Goal: Task Accomplishment & Management: Use online tool/utility

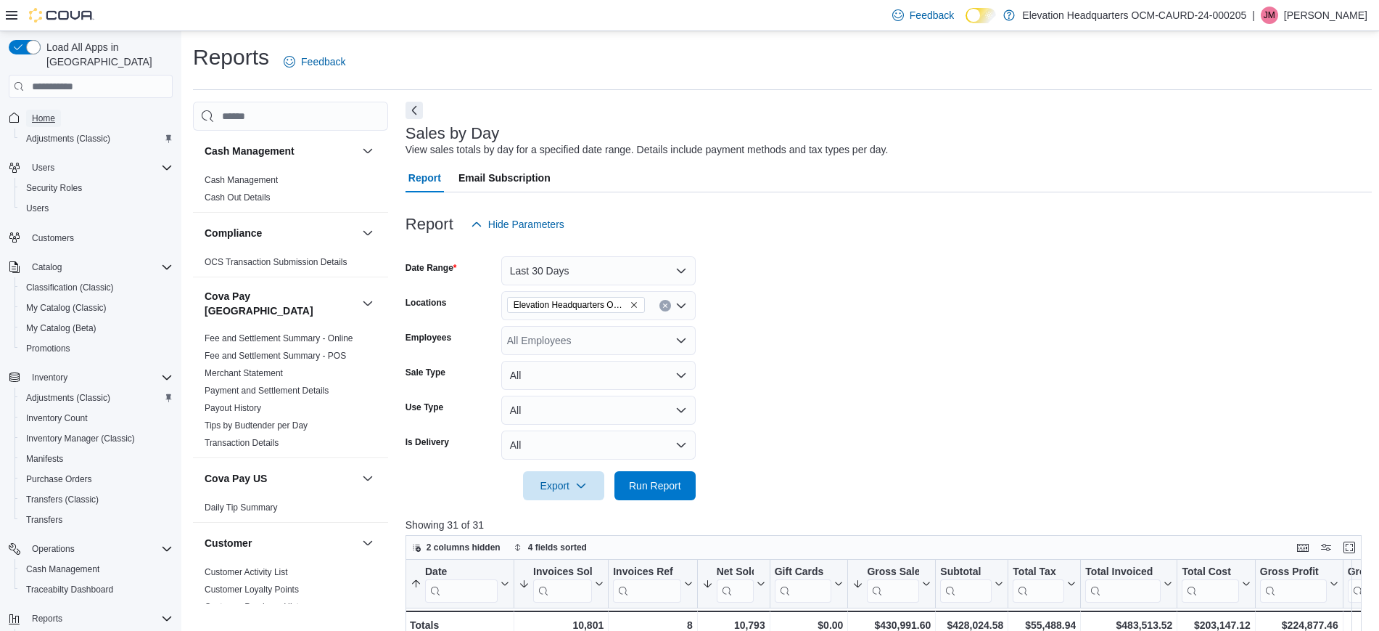
click at [41, 111] on span "Home" at bounding box center [43, 118] width 23 height 17
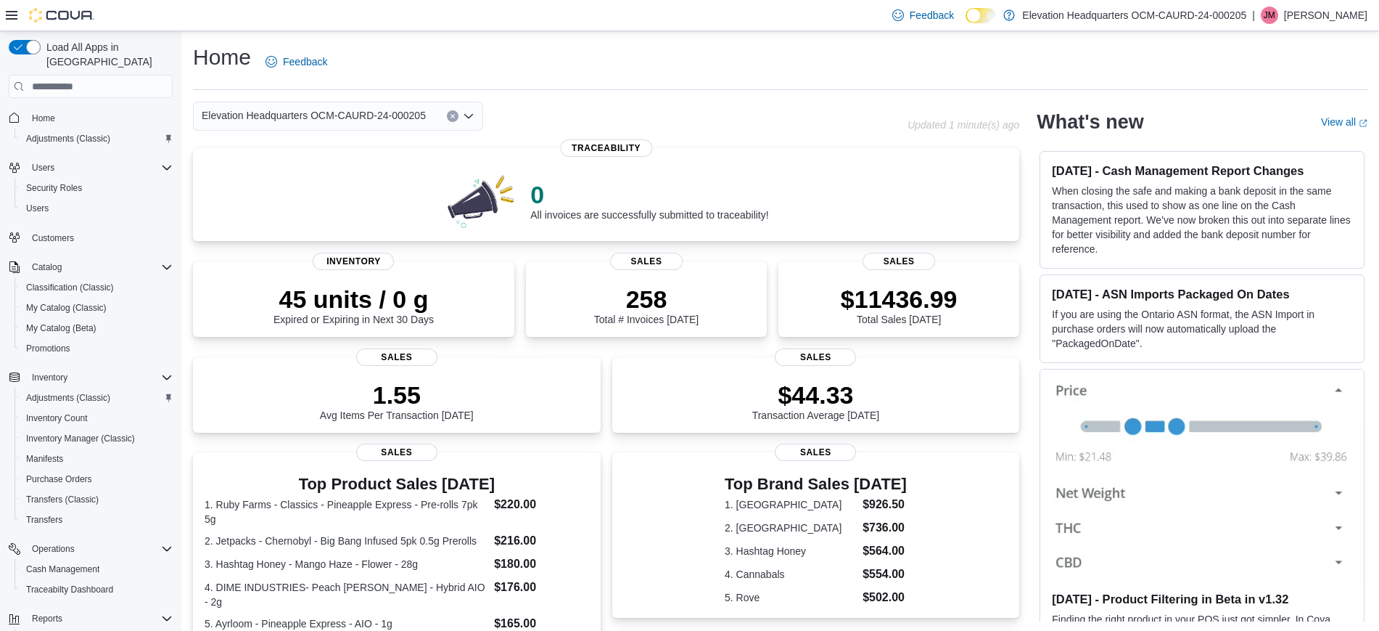
click at [10, 12] on icon at bounding box center [12, 15] width 12 height 12
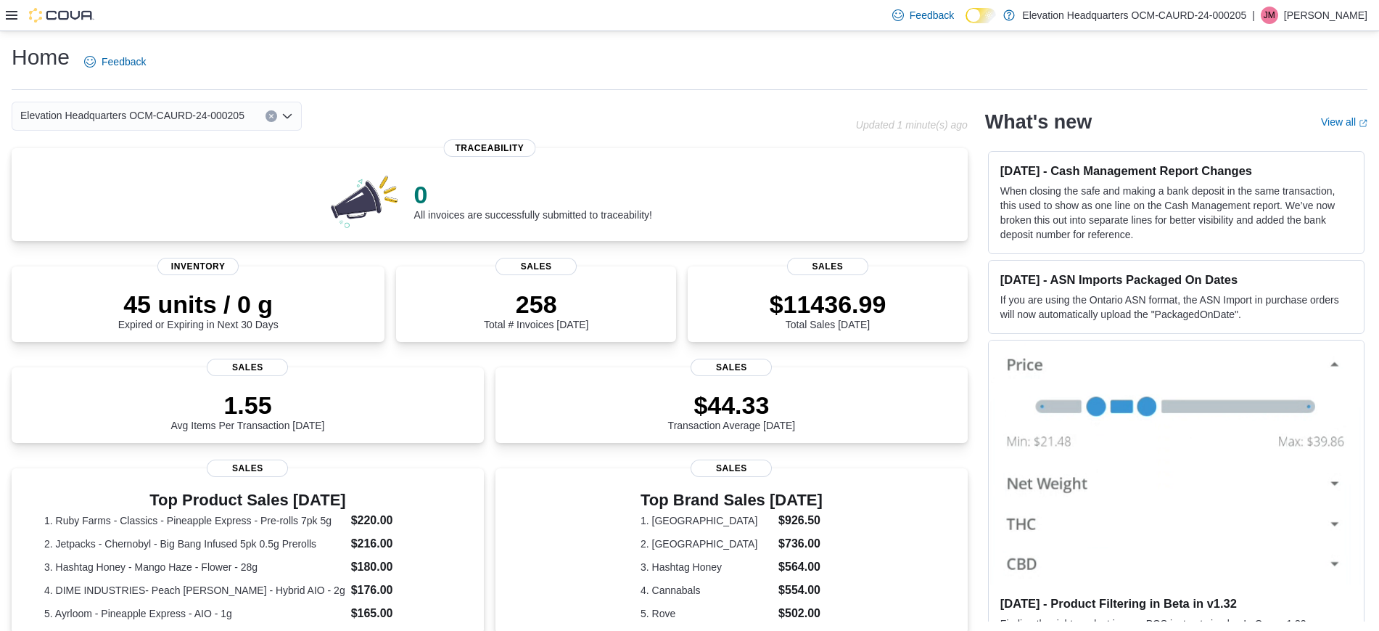
click at [7, 17] on icon at bounding box center [12, 15] width 12 height 12
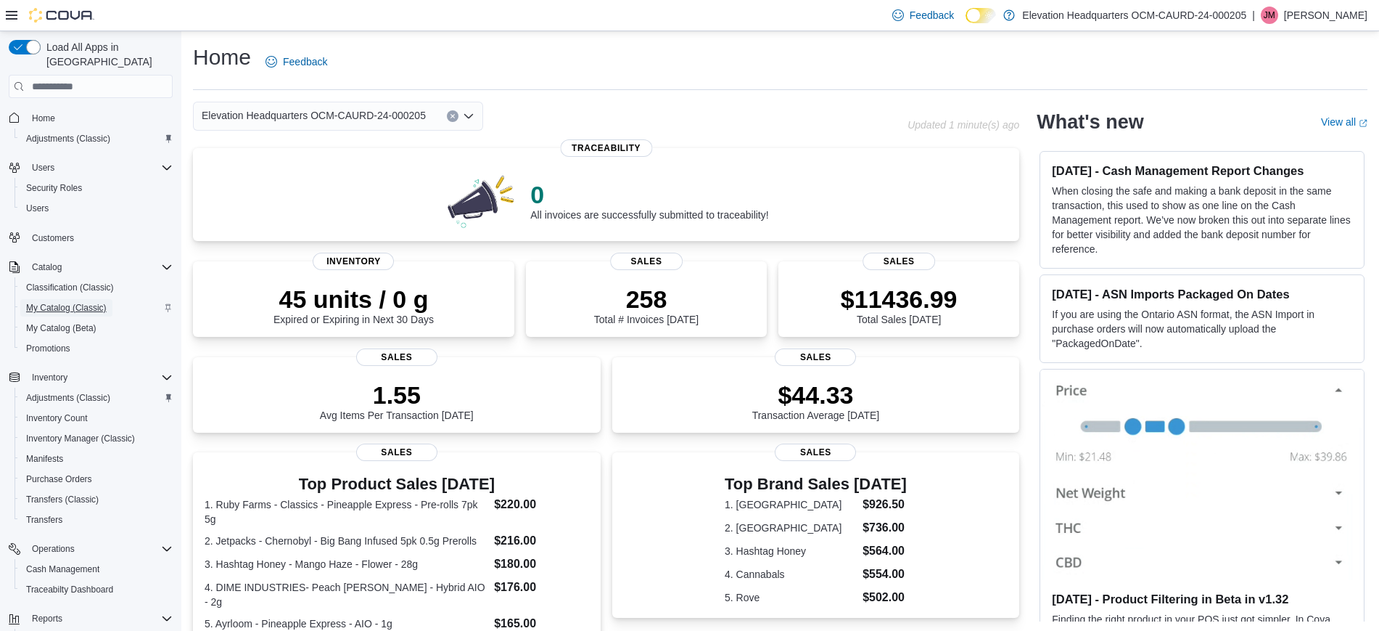
click at [62, 302] on span "My Catalog (Classic)" at bounding box center [66, 308] width 81 height 12
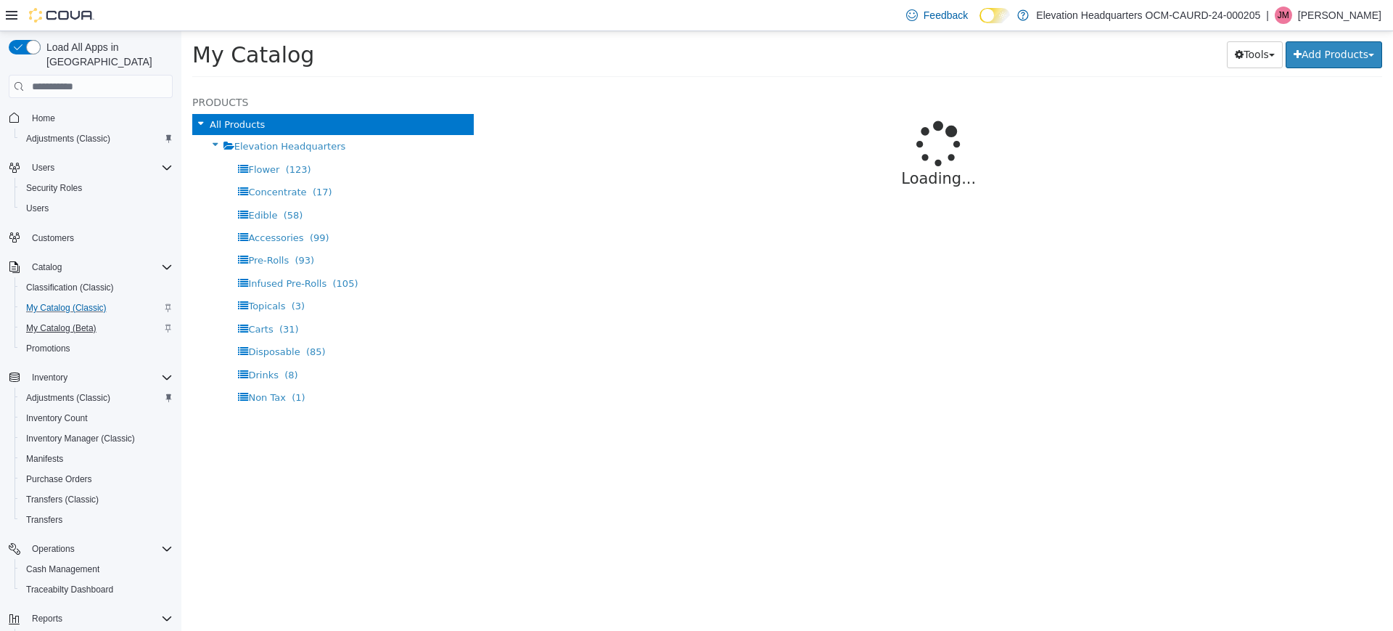
select select "**********"
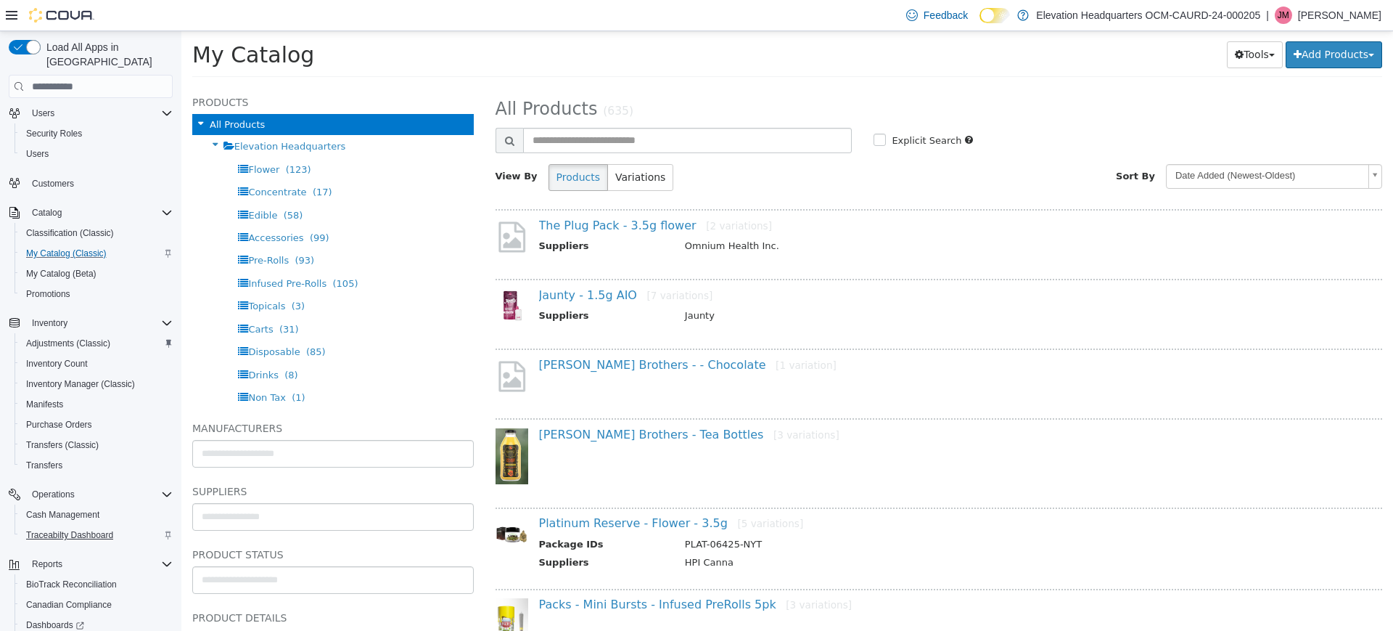
scroll to position [156, 0]
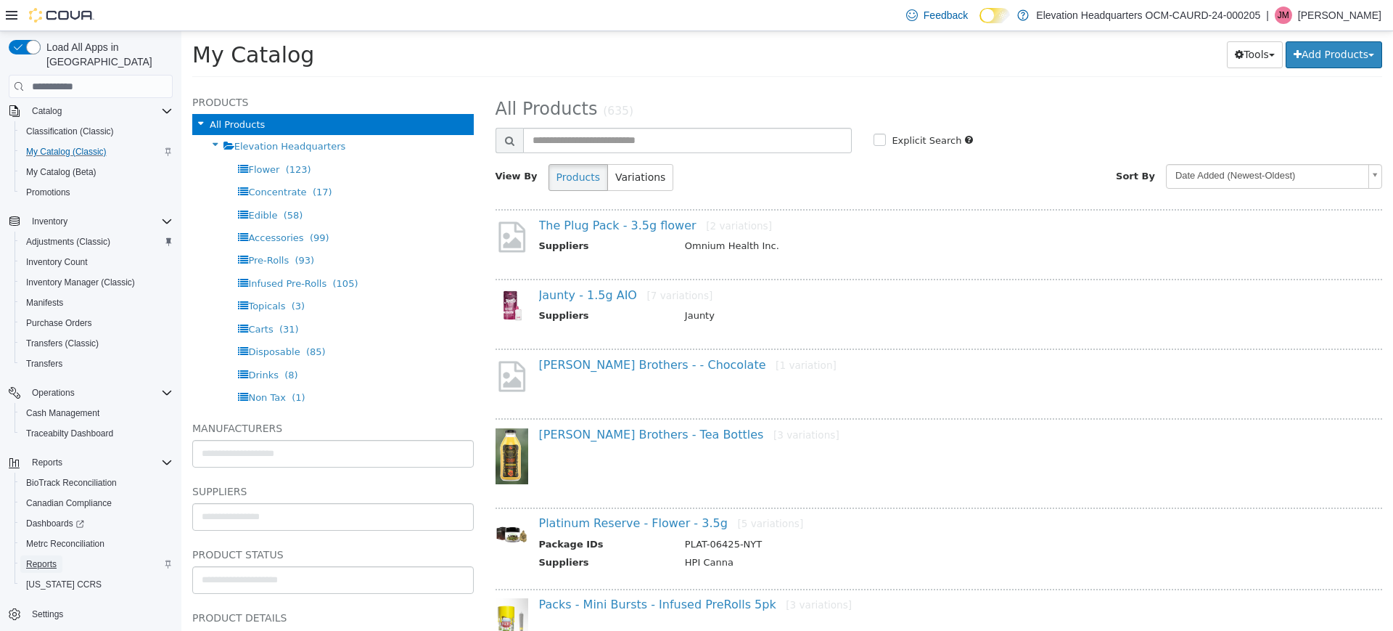
click at [44, 558] on span "Reports" at bounding box center [41, 564] width 30 height 12
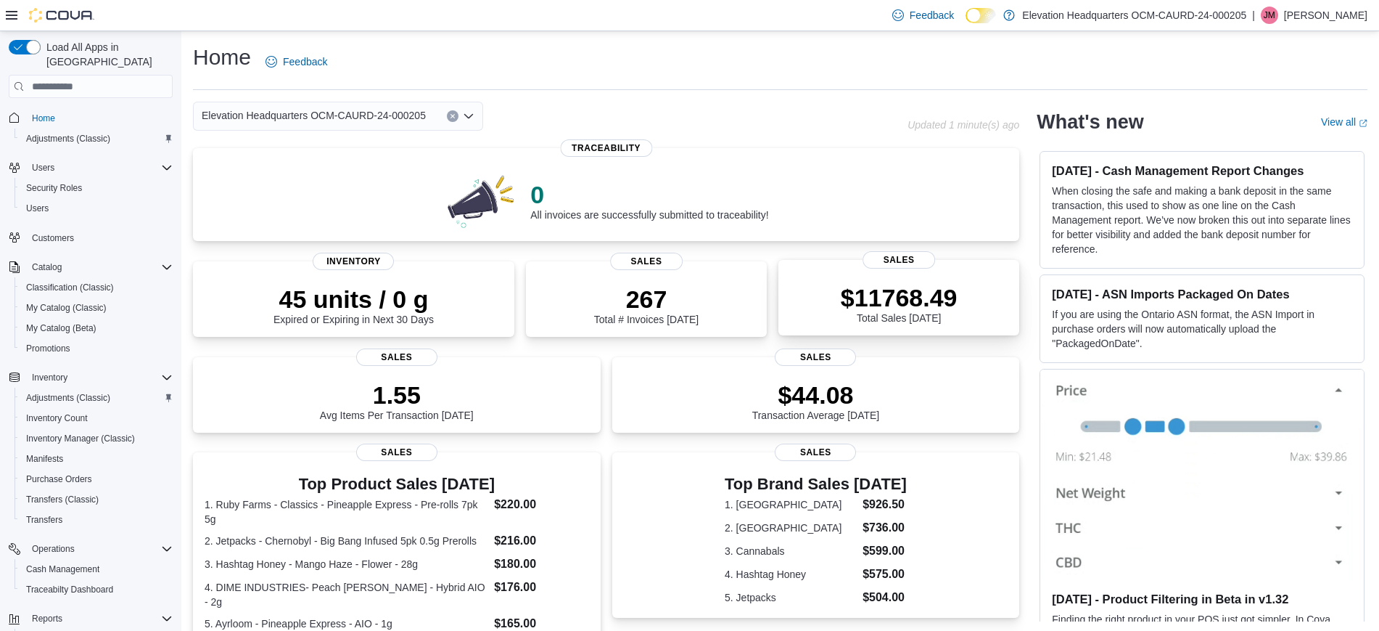
click at [971, 302] on div "$11768.49 Total Sales Today" at bounding box center [899, 300] width 218 height 46
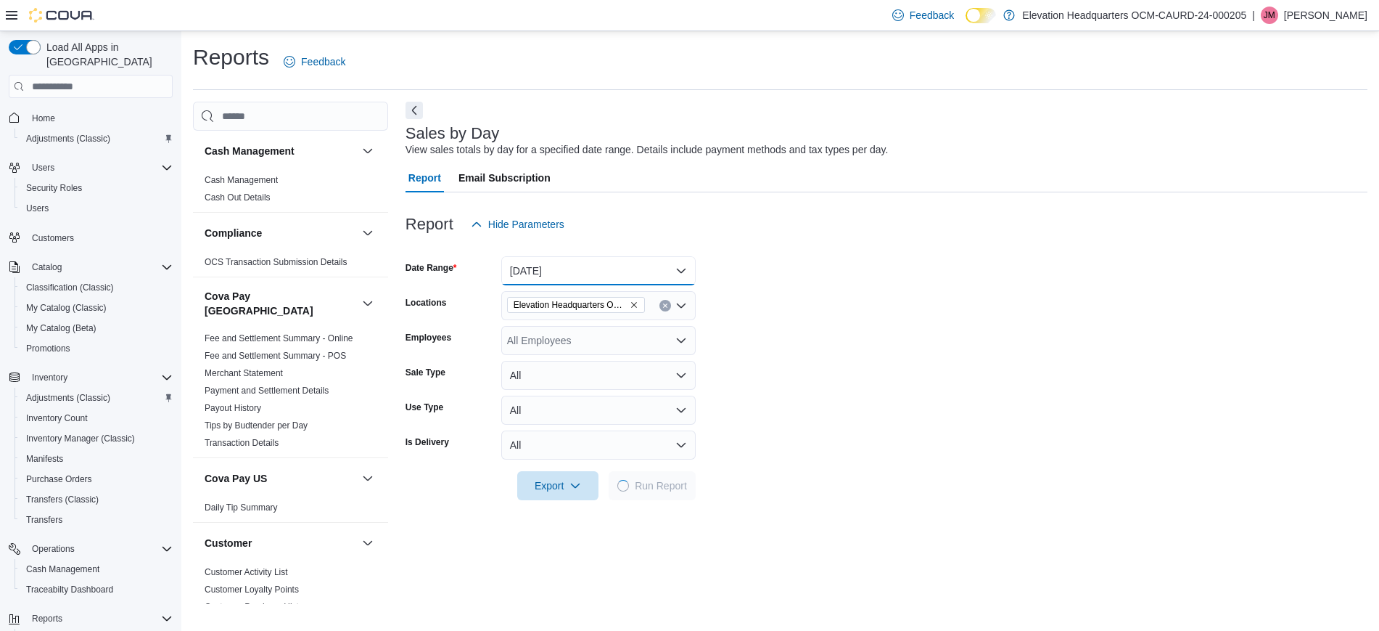
click at [599, 256] on button "Today" at bounding box center [598, 270] width 194 height 29
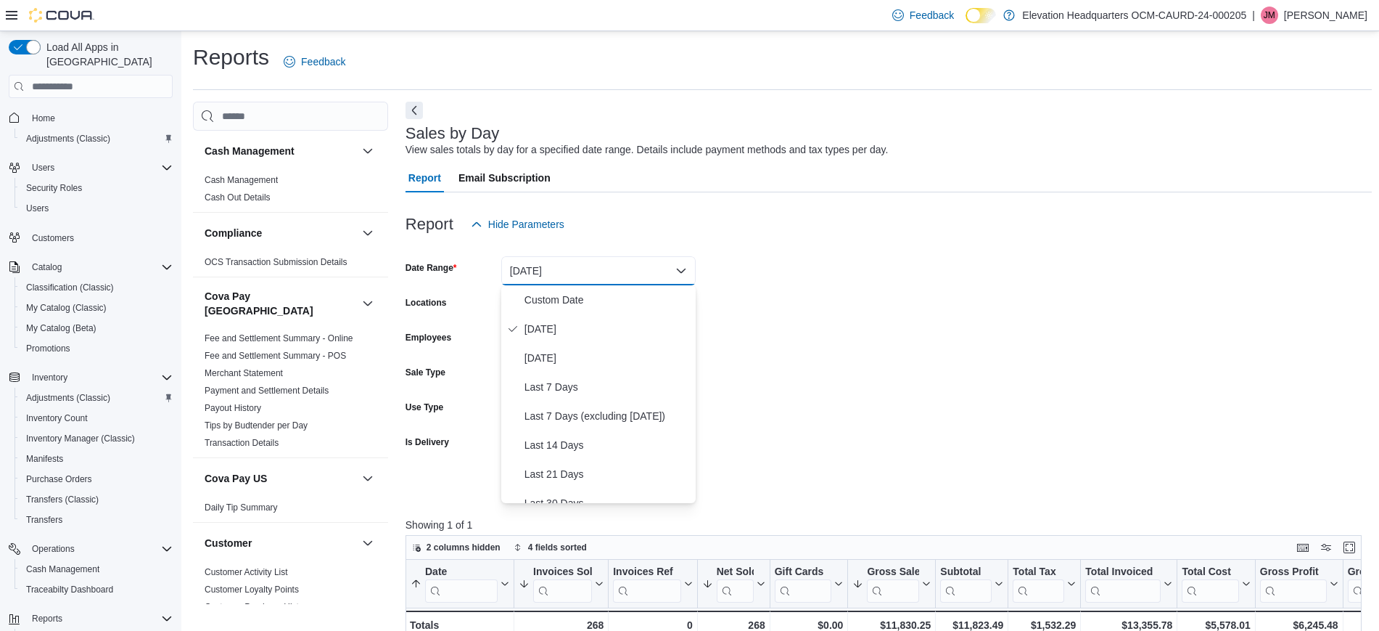
click at [805, 358] on form "Date Range Today Locations Elevation Headquarters OCM-CAURD-24-000205 Employees…" at bounding box center [889, 369] width 967 height 261
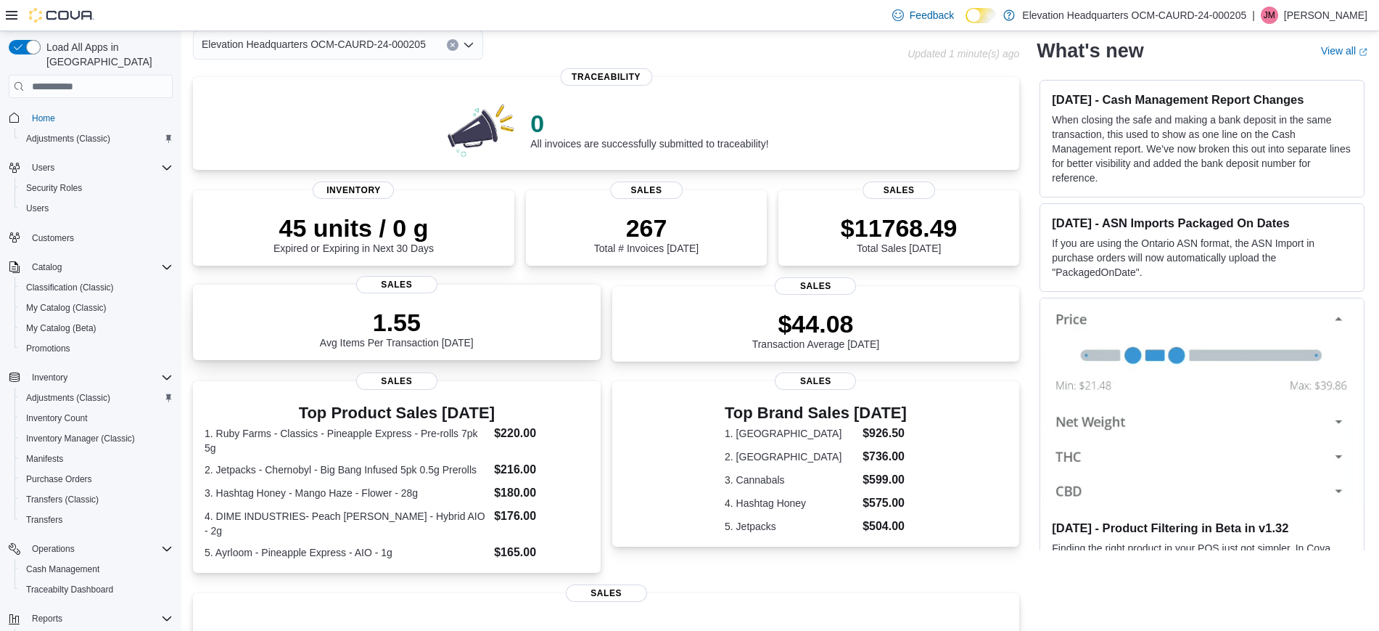
scroll to position [91, 0]
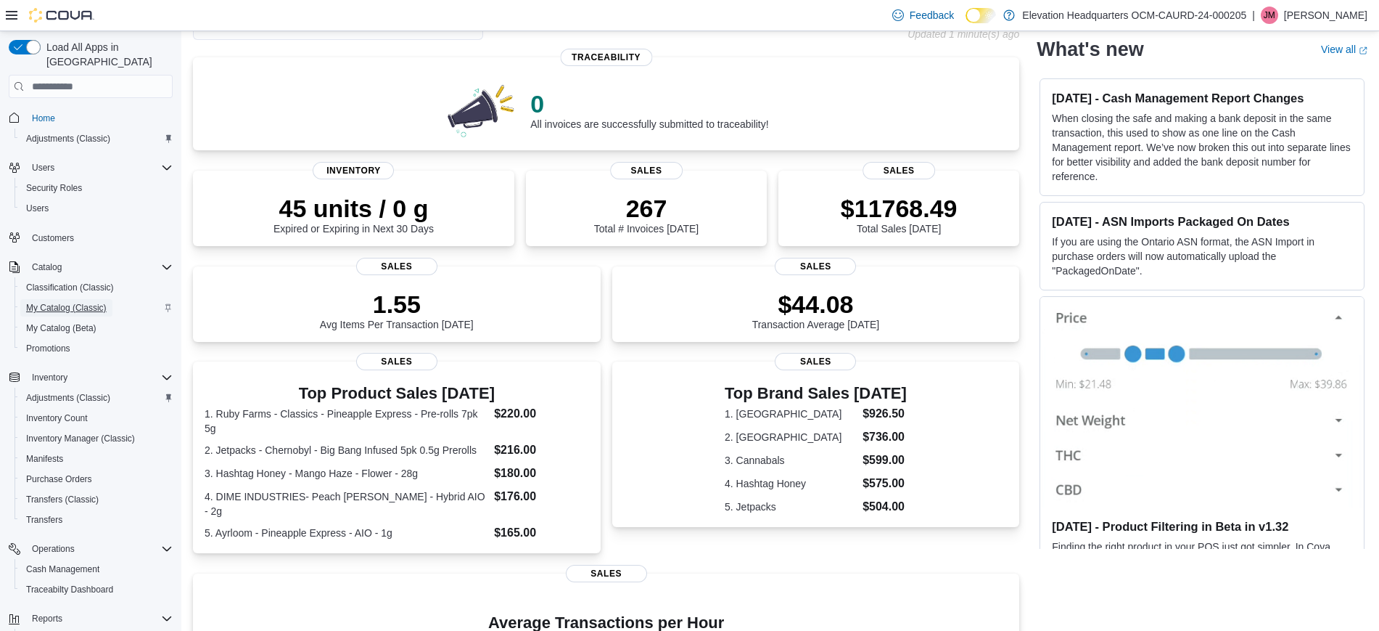
click at [83, 302] on span "My Catalog (Classic)" at bounding box center [66, 308] width 81 height 12
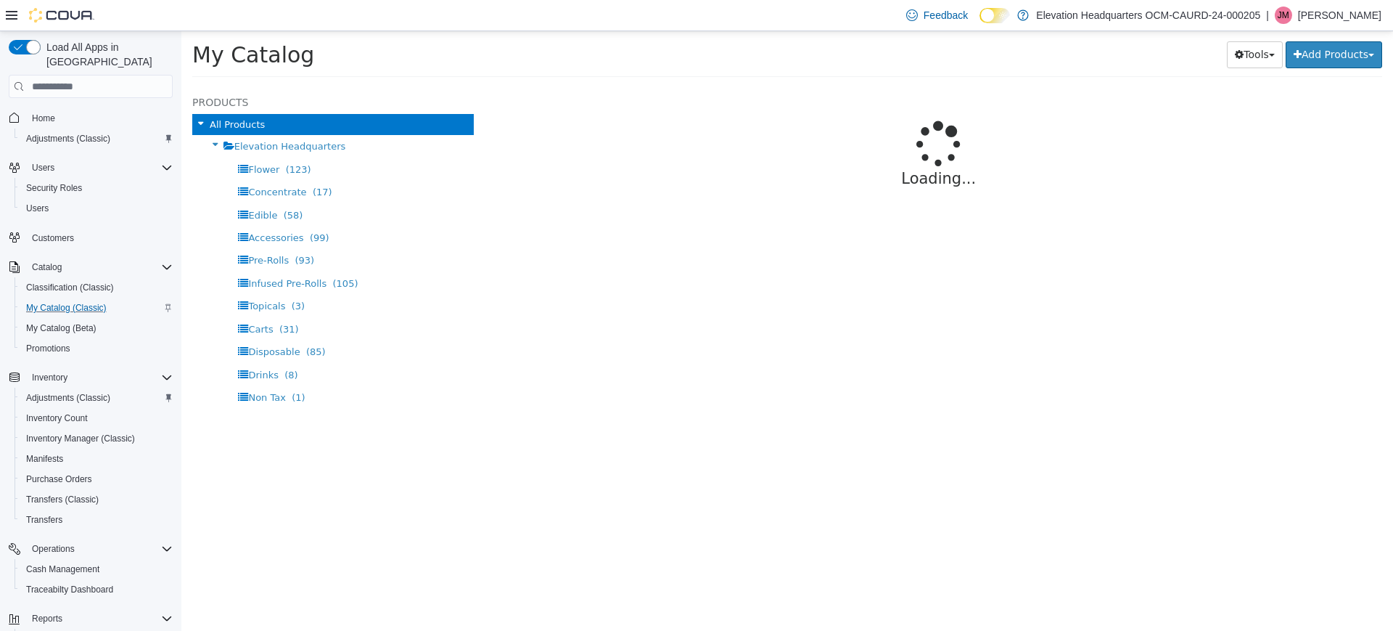
select select "**********"
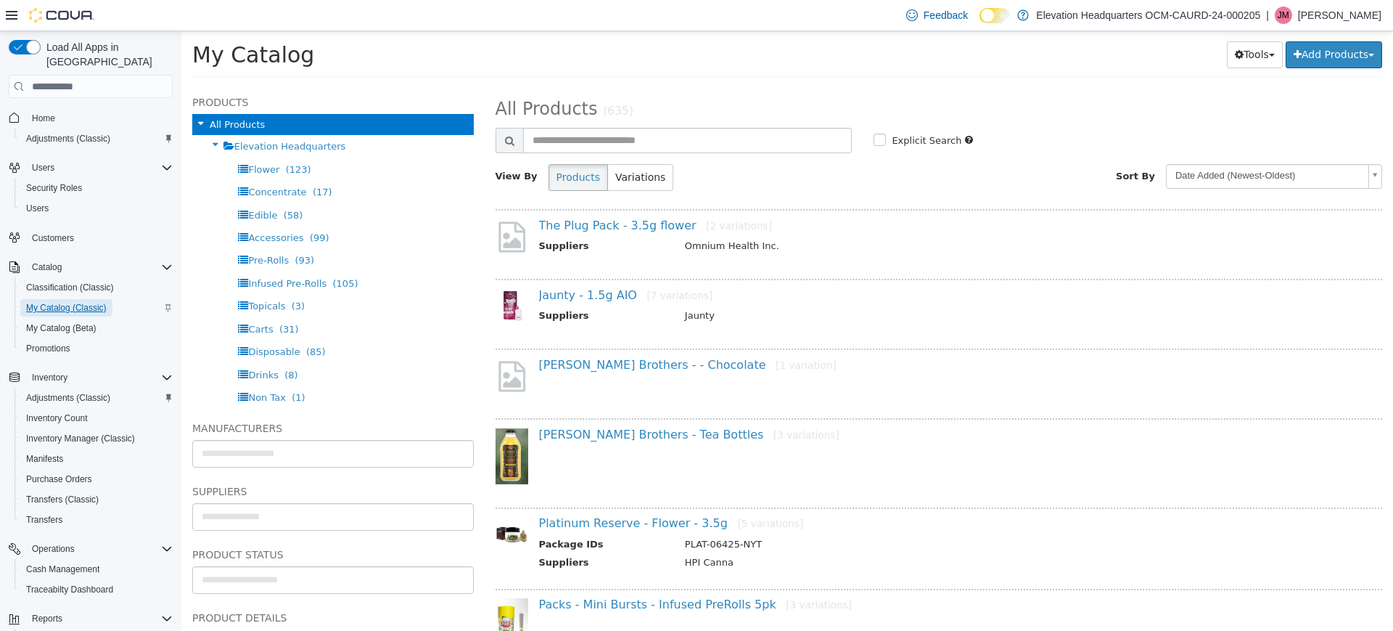
click at [67, 302] on span "My Catalog (Classic)" at bounding box center [66, 308] width 81 height 12
click at [57, 108] on span "Home" at bounding box center [99, 117] width 147 height 18
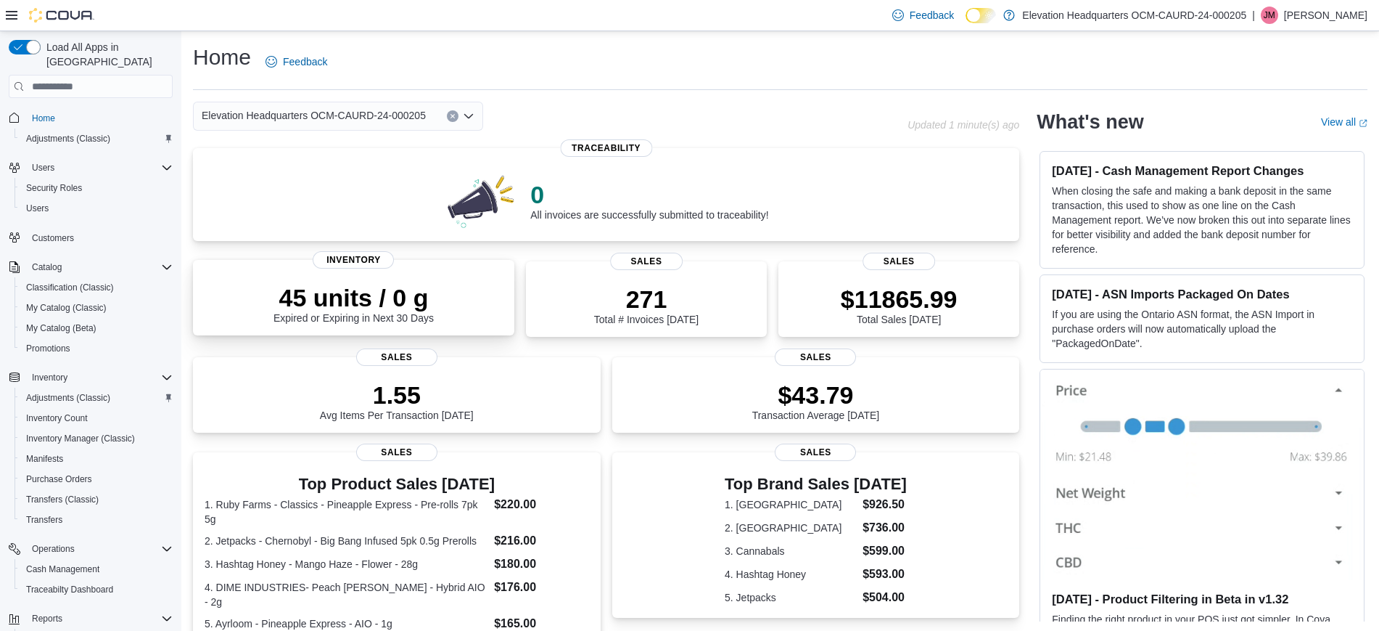
click at [330, 301] on p "45 units / 0 g" at bounding box center [354, 297] width 160 height 29
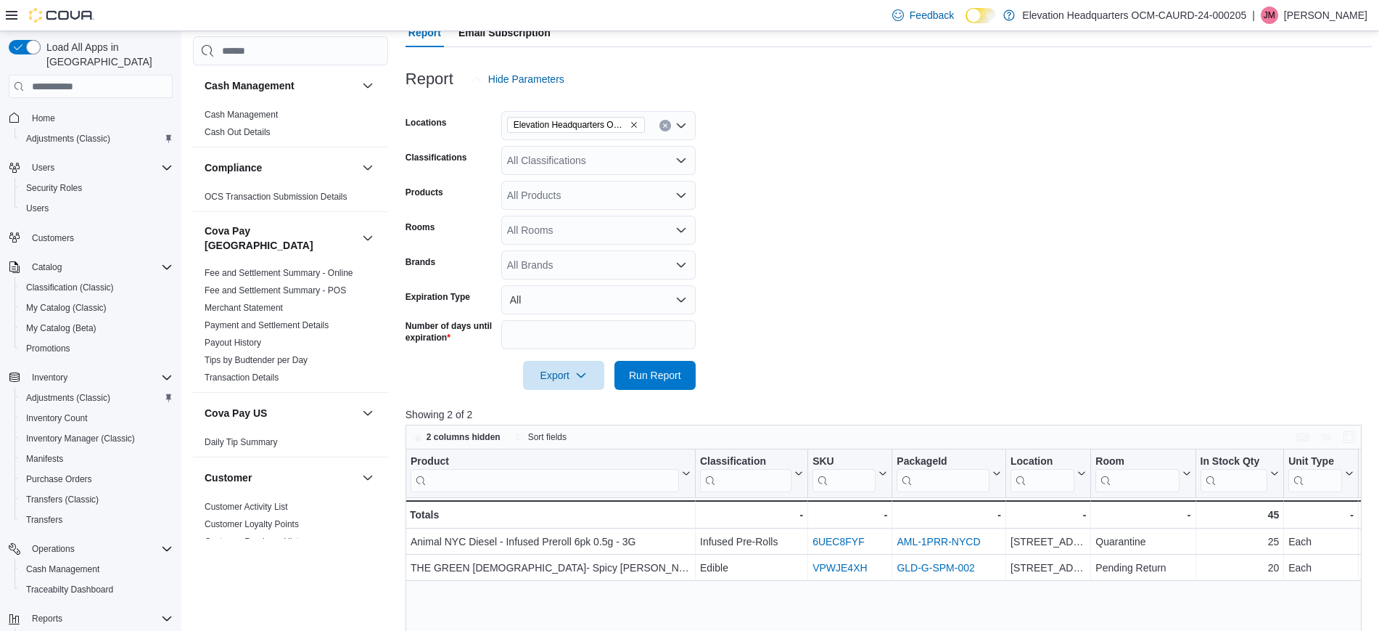
scroll to position [456, 0]
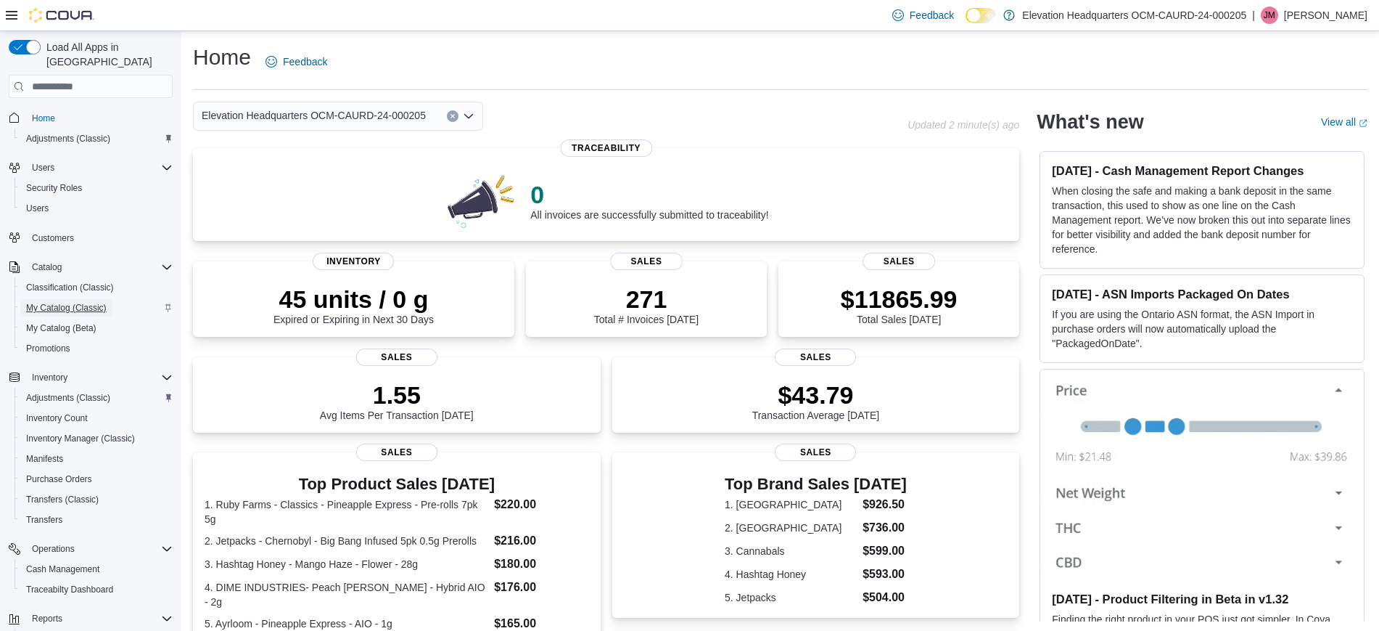
click at [69, 299] on span "My Catalog (Classic)" at bounding box center [66, 307] width 81 height 17
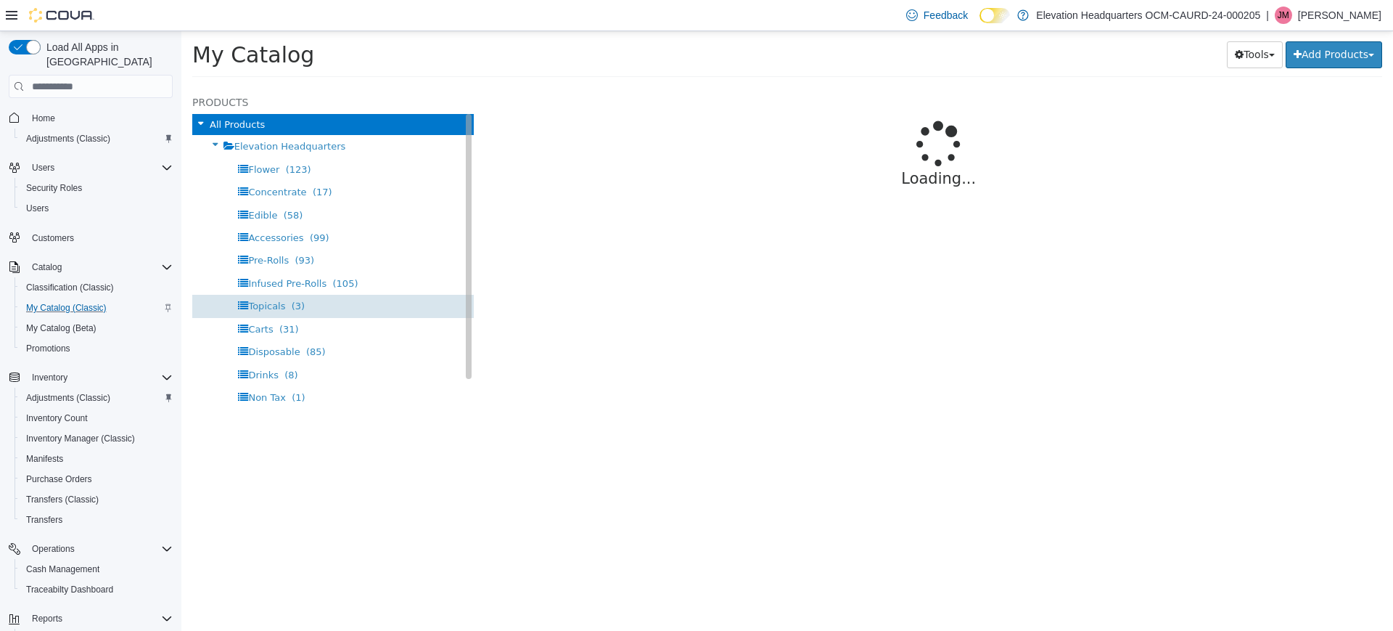
select select "**********"
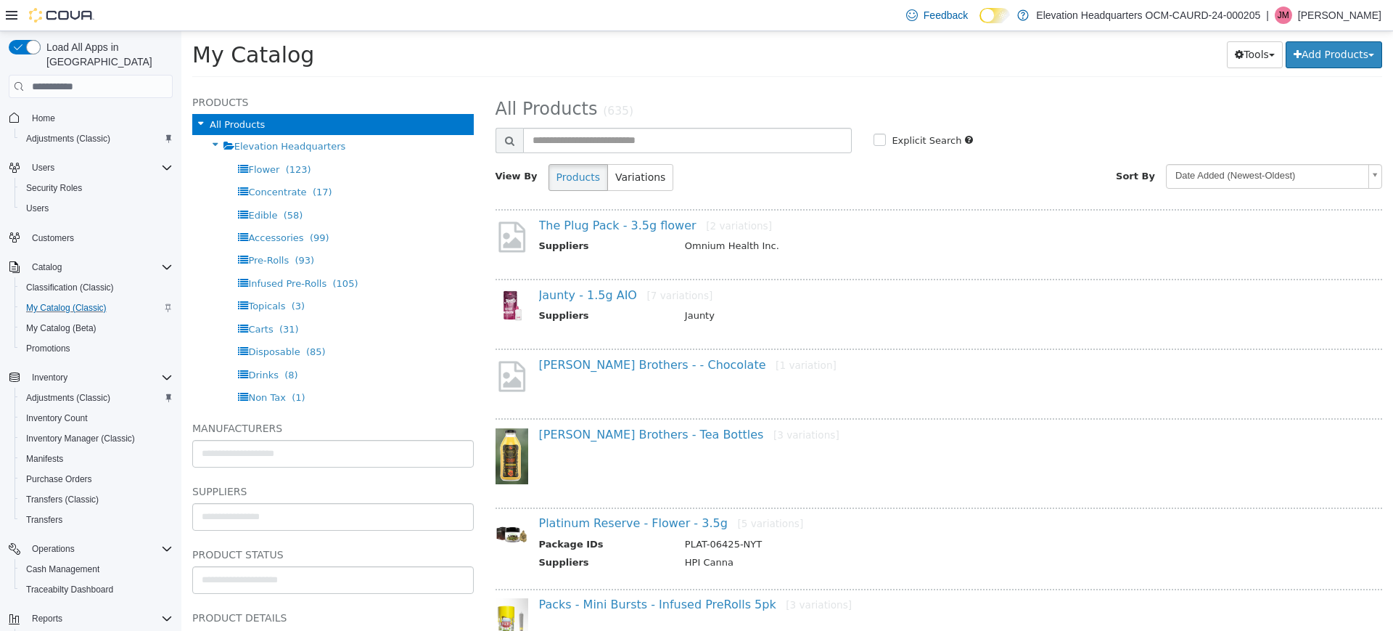
scroll to position [156, 0]
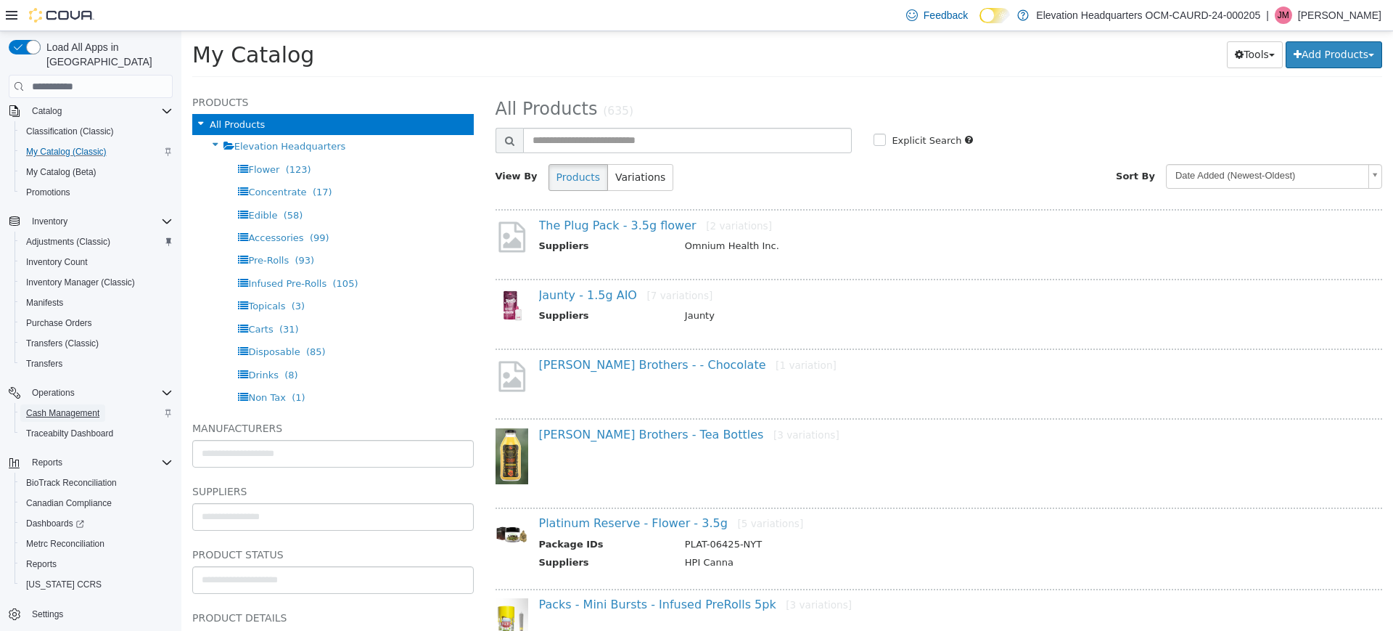
click at [71, 407] on span "Cash Management" at bounding box center [62, 413] width 73 height 12
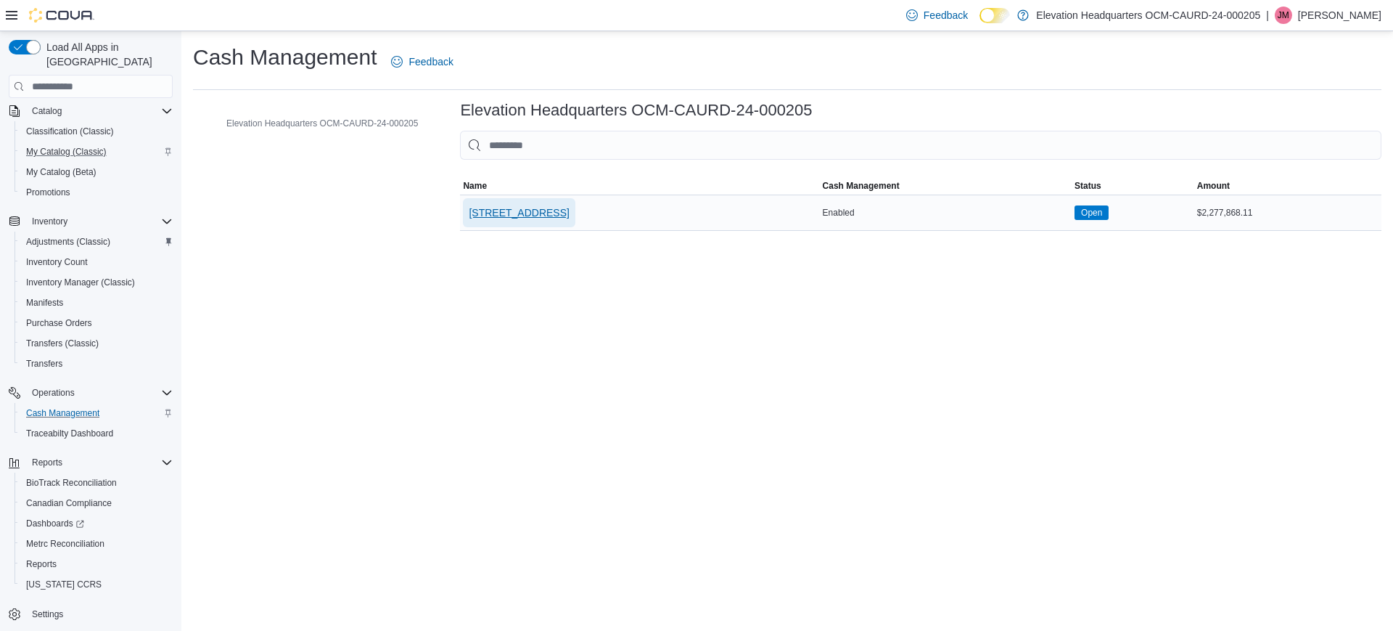
click at [486, 210] on span "[STREET_ADDRESS]" at bounding box center [519, 212] width 100 height 15
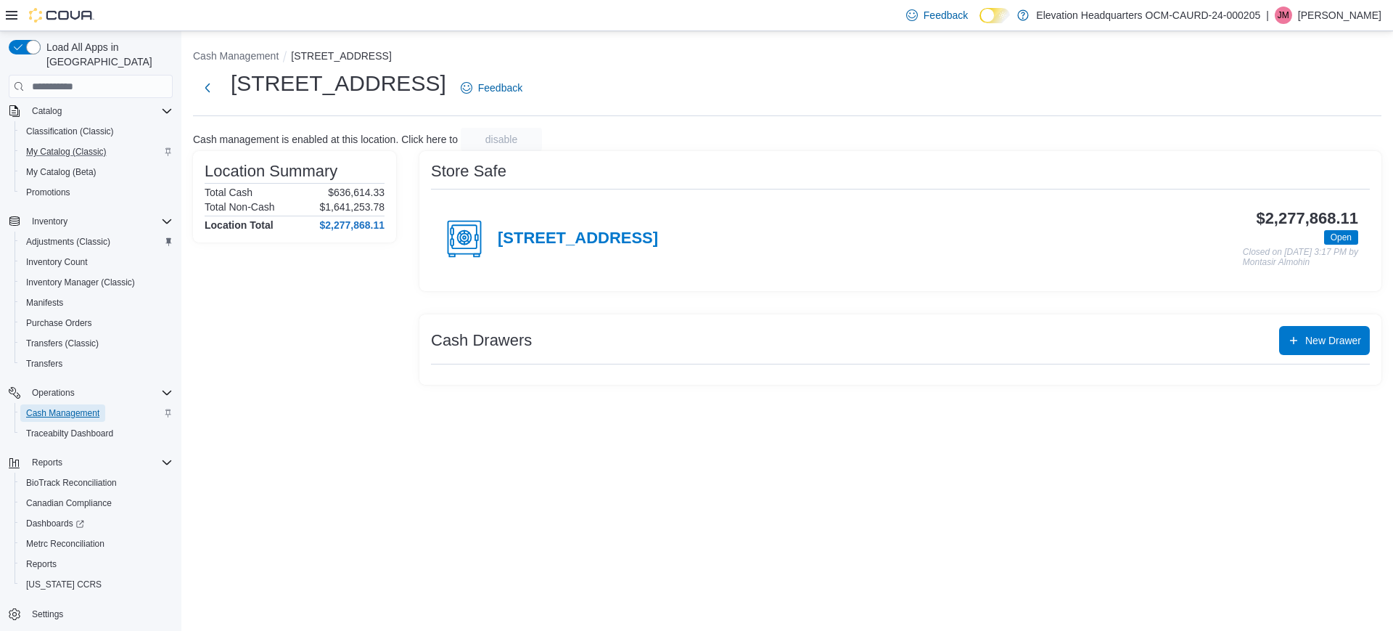
click at [58, 407] on span "Cash Management" at bounding box center [62, 413] width 73 height 12
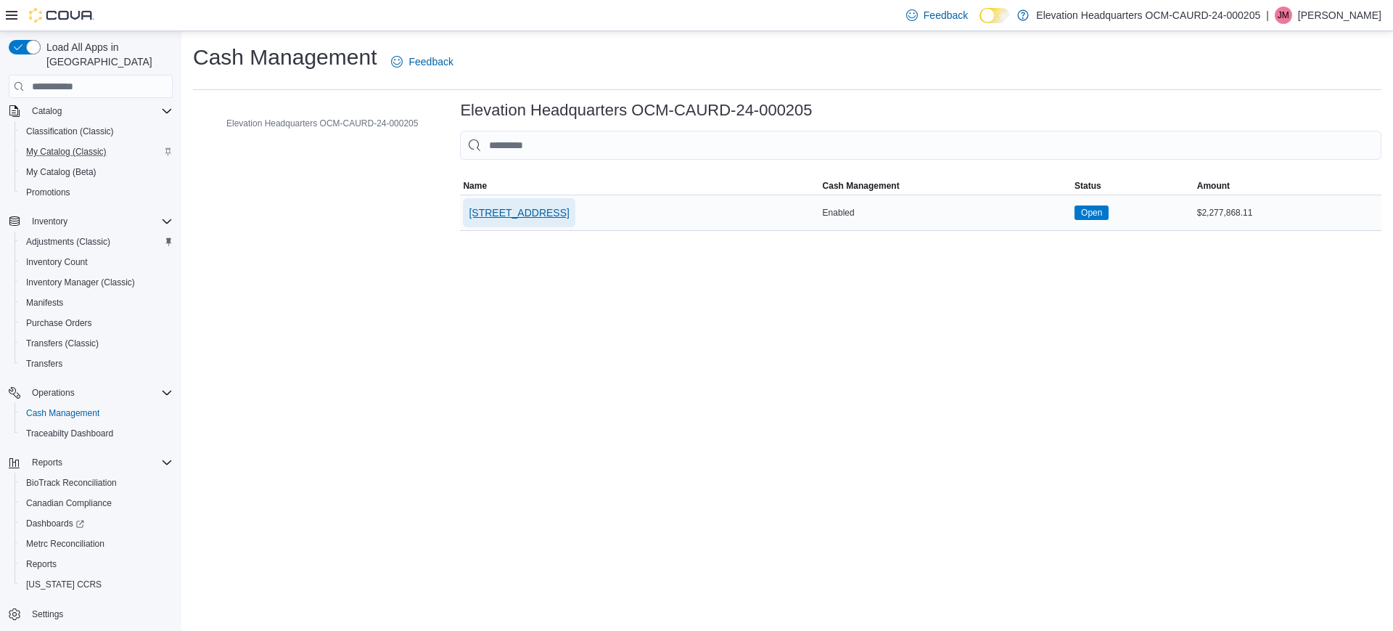
click at [515, 206] on span "[STREET_ADDRESS]" at bounding box center [519, 212] width 100 height 15
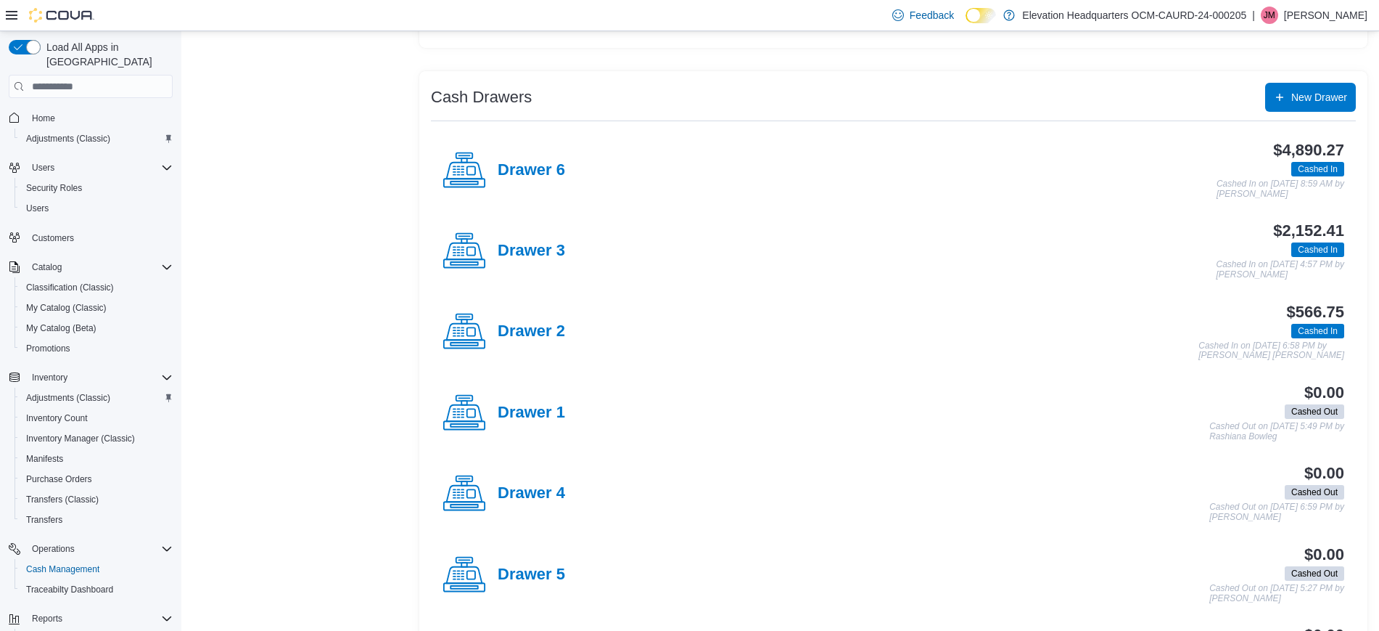
scroll to position [332, 0]
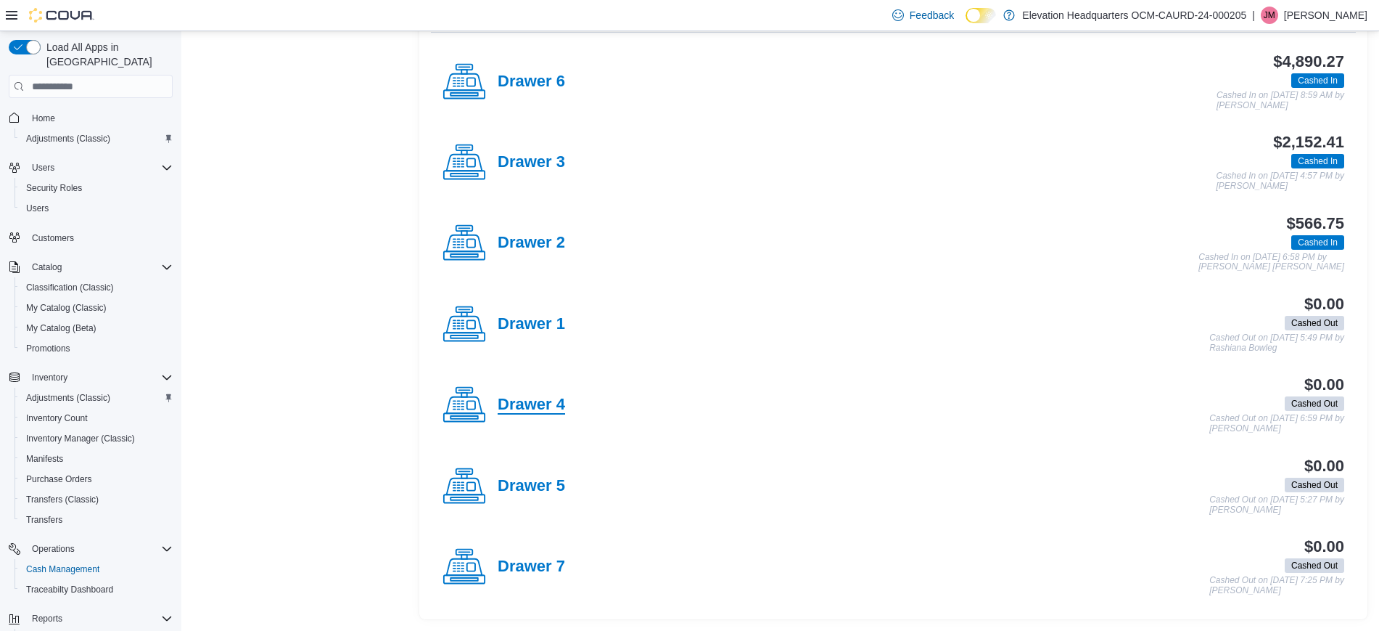
click at [524, 395] on h4 "Drawer 4" at bounding box center [531, 404] width 67 height 19
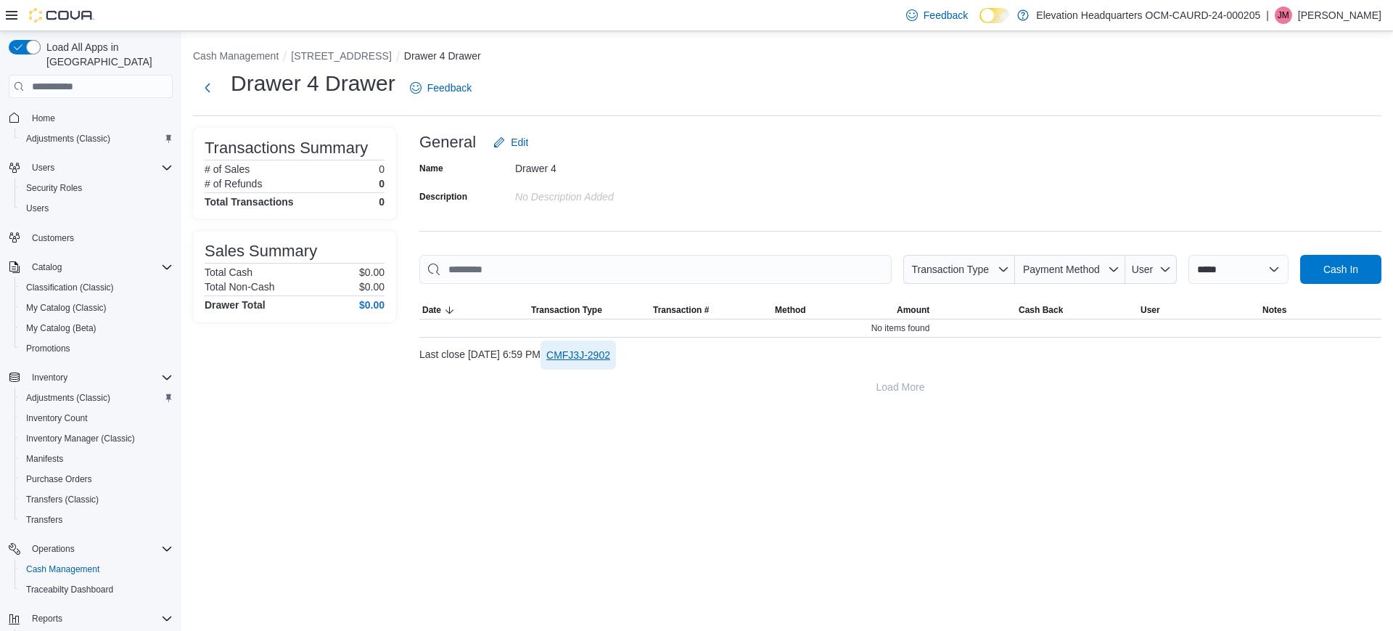
click at [610, 356] on span "CMFJ3J-2902" at bounding box center [578, 355] width 64 height 15
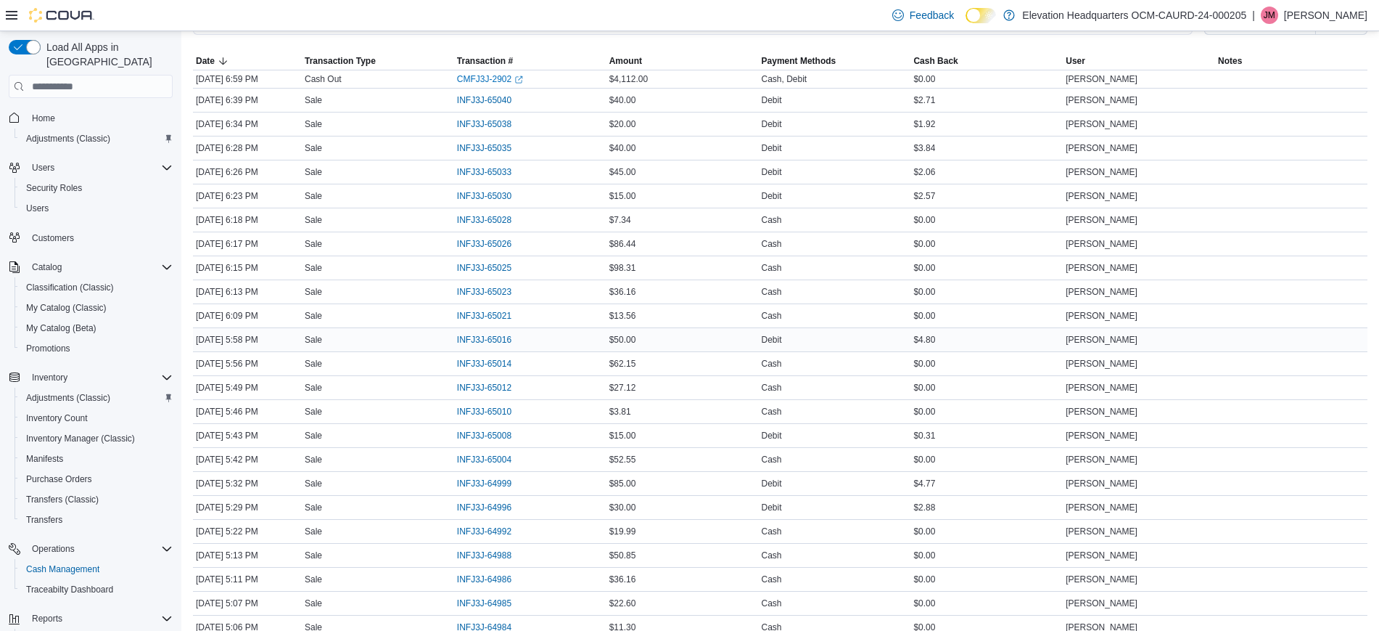
scroll to position [544, 0]
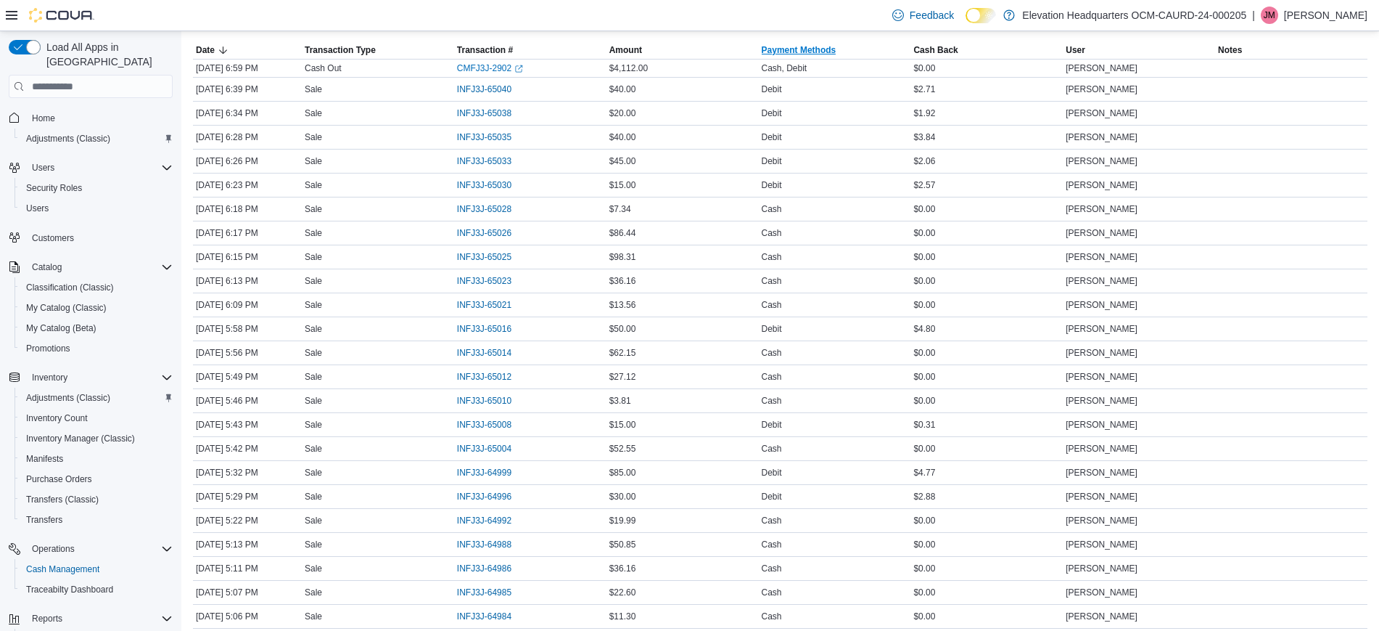
click at [806, 45] on span "Payment Methods" at bounding box center [799, 50] width 75 height 12
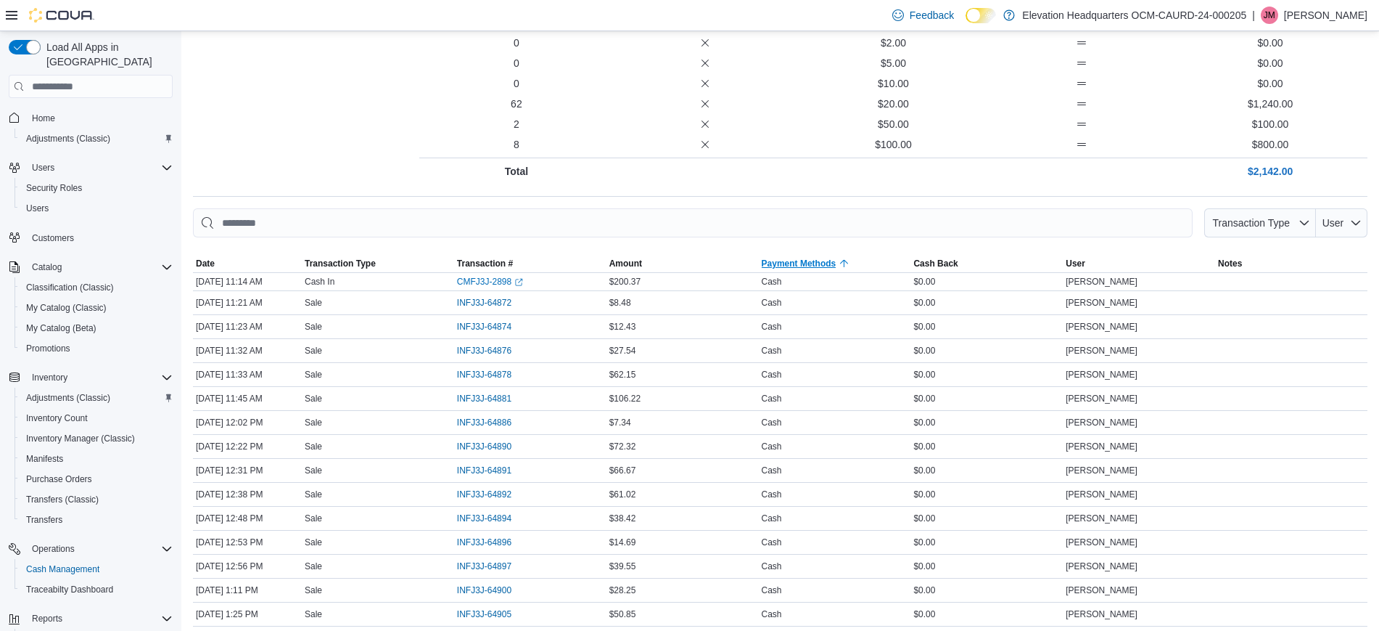
scroll to position [363, 0]
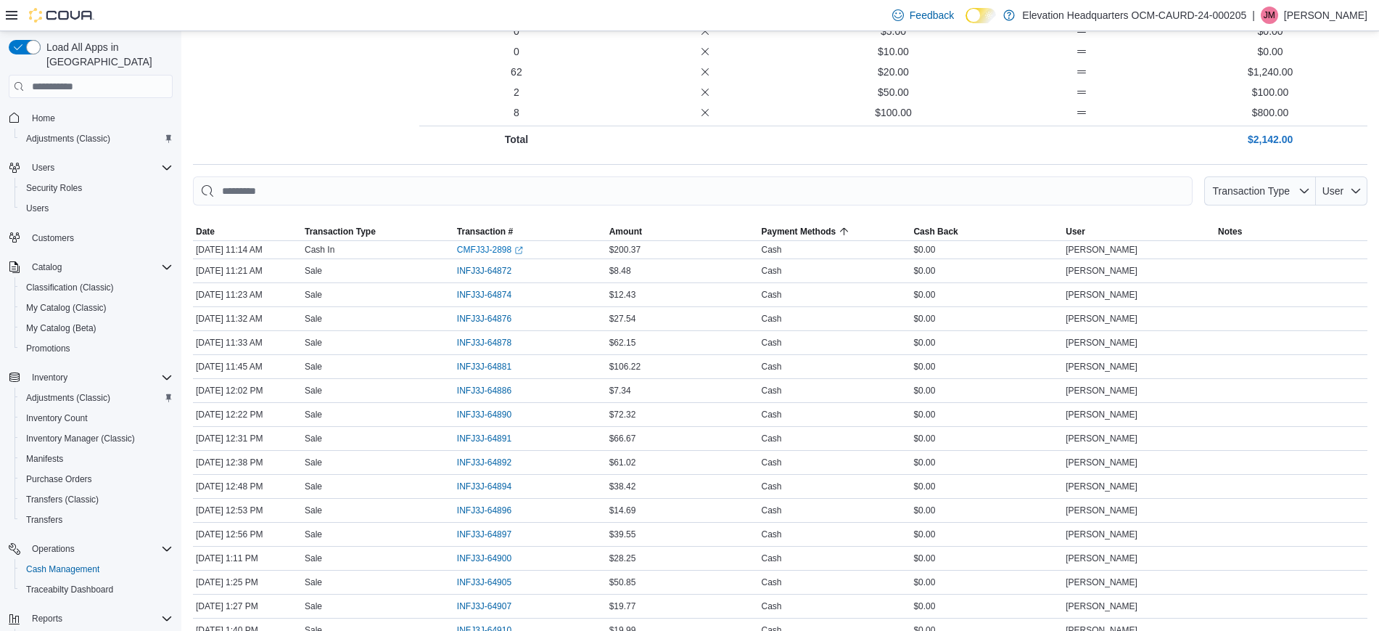
click at [810, 220] on div at bounding box center [780, 213] width 1175 height 17
click at [816, 226] on span "Payment Methods" at bounding box center [799, 232] width 75 height 12
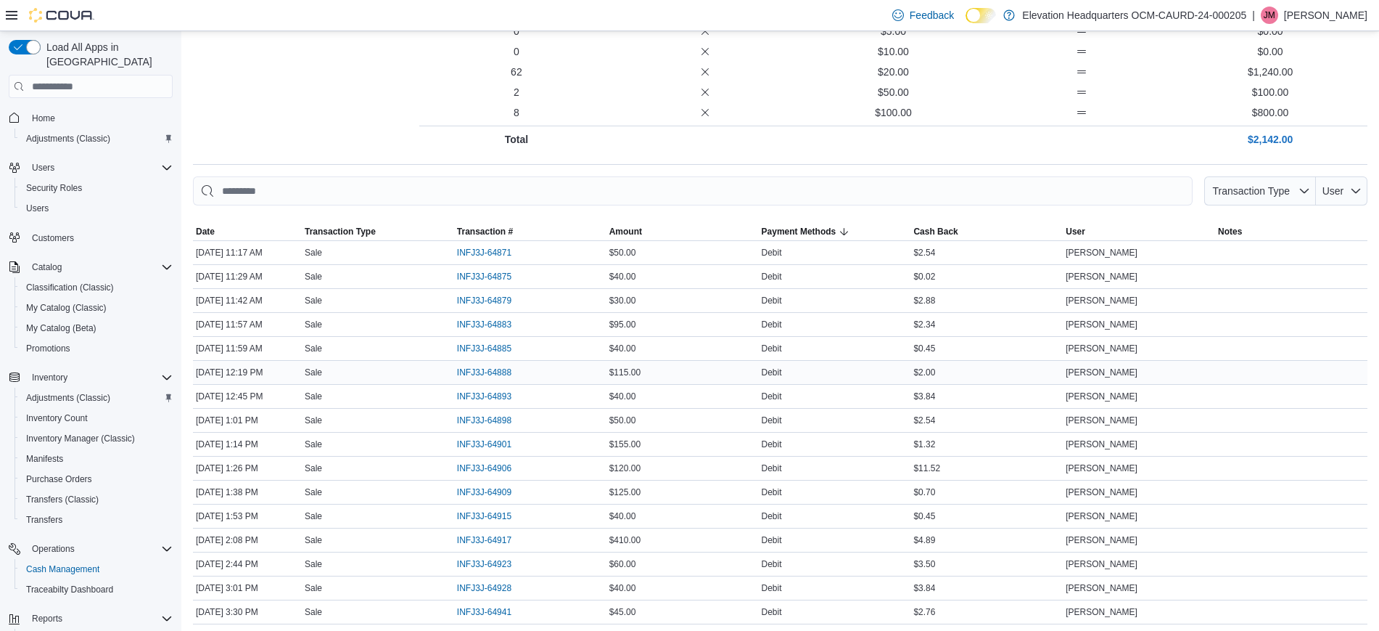
click at [655, 369] on div "$115.00" at bounding box center [683, 372] width 152 height 17
click at [516, 469] on span "INFJ3J-64906" at bounding box center [491, 467] width 69 height 17
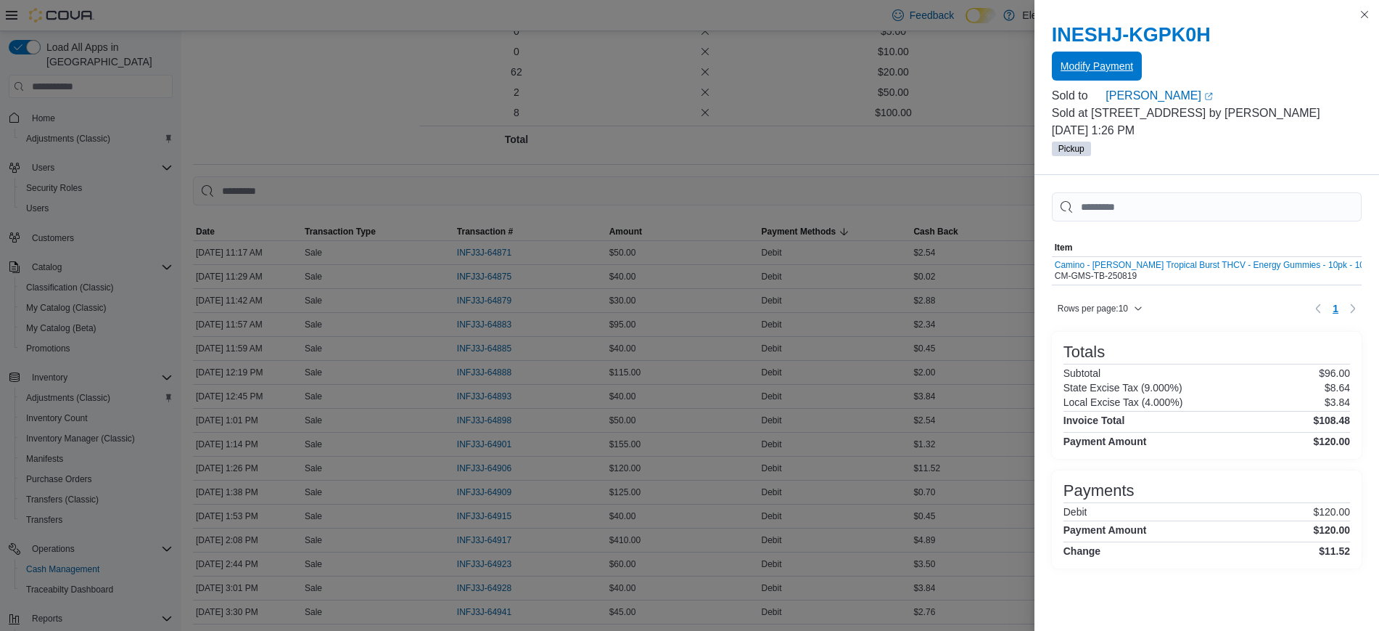
click at [1107, 70] on span "Modify Payment" at bounding box center [1097, 66] width 73 height 15
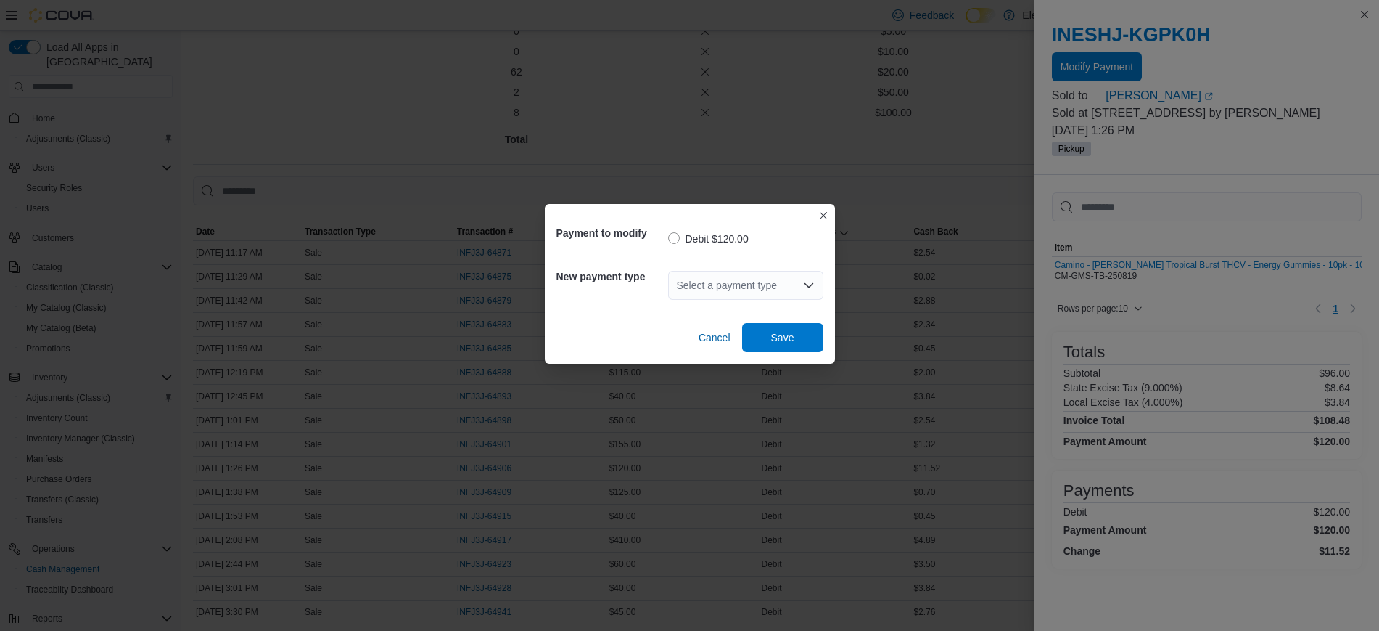
click at [759, 285] on div "Select a payment type" at bounding box center [745, 285] width 155 height 29
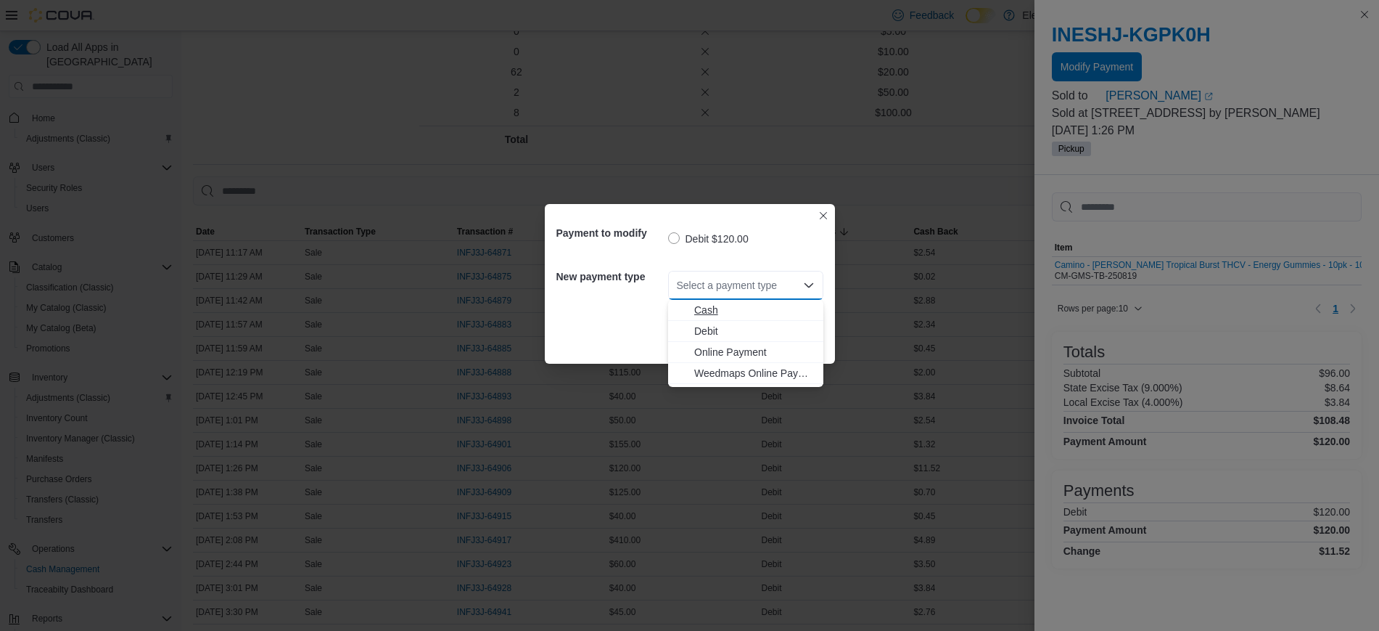
click at [760, 313] on span "Cash" at bounding box center [754, 310] width 120 height 15
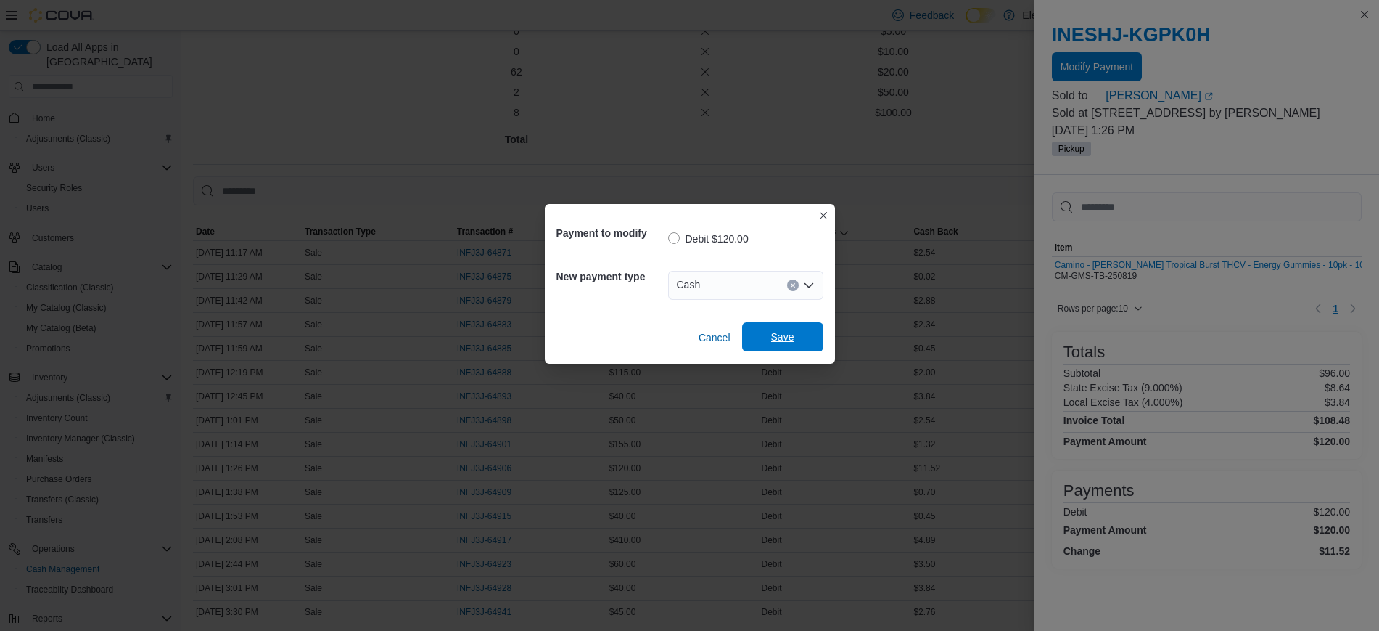
click at [804, 344] on span "Save" at bounding box center [783, 336] width 64 height 29
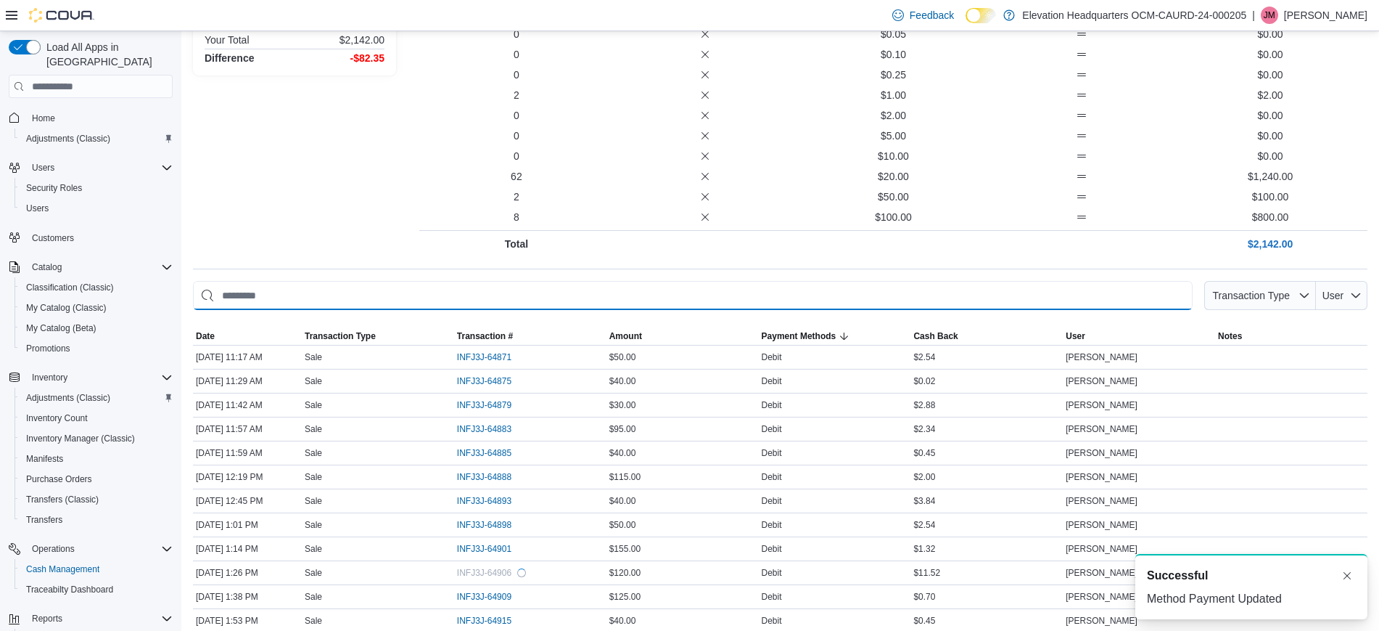
scroll to position [0, 0]
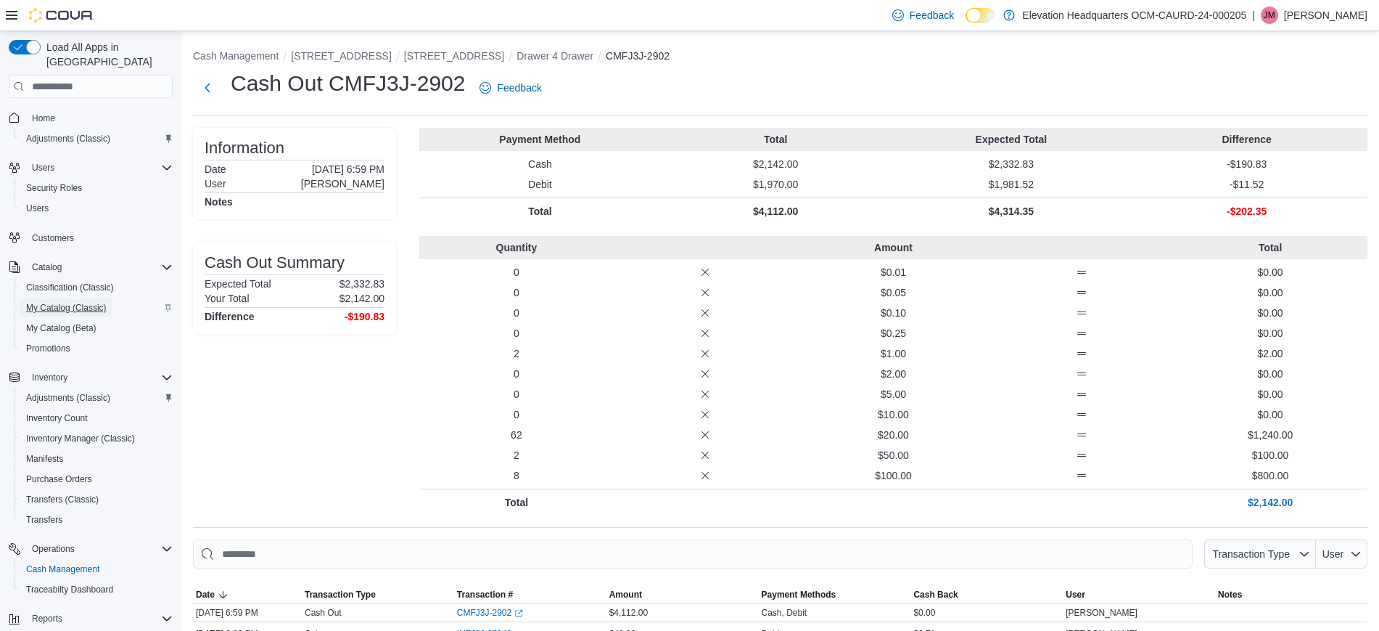
click at [61, 302] on span "My Catalog (Classic)" at bounding box center [66, 308] width 81 height 12
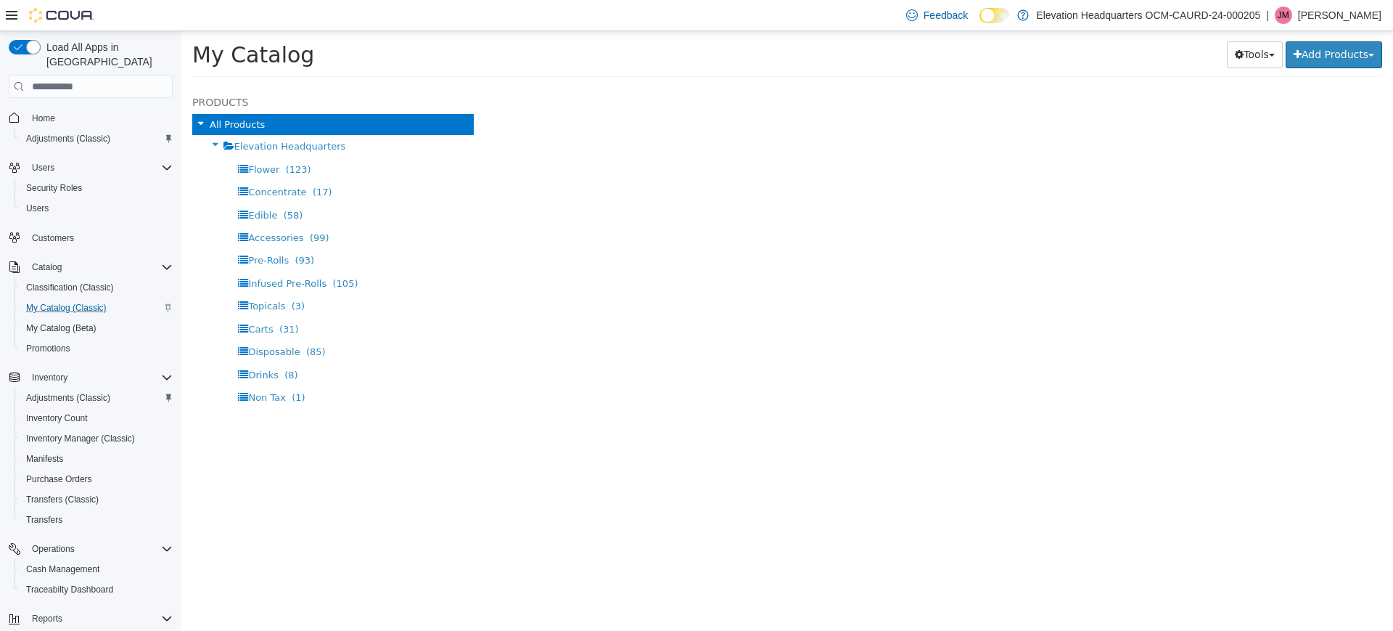
select select "**********"
